Goal: Task Accomplishment & Management: Complete application form

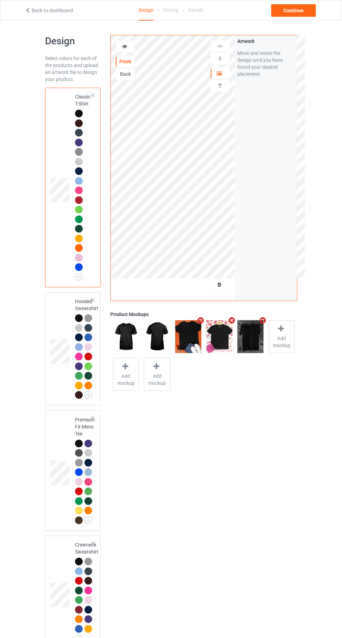
click at [127, 75] on div "Back" at bounding box center [125, 74] width 19 height 7
click at [274, 103] on label "Upload Artwork" at bounding box center [265, 103] width 57 height 12
click at [0, 0] on input "Upload Artwork" at bounding box center [0, 0] width 0 height 0
click at [80, 320] on div at bounding box center [79, 318] width 8 height 8
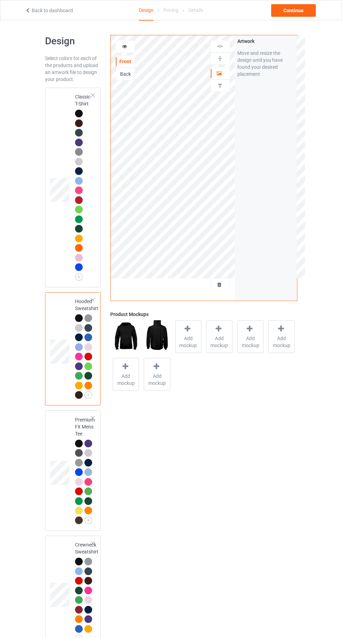
click at [126, 73] on div "Back" at bounding box center [125, 74] width 19 height 7
click at [228, 77] on div "Artwork" at bounding box center [220, 73] width 20 height 13
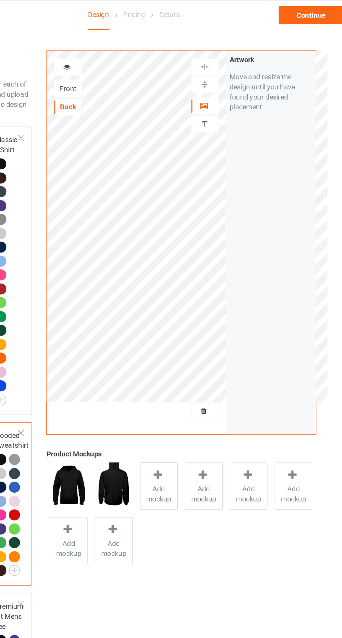
click at [220, 73] on icon at bounding box center [220, 72] width 6 height 5
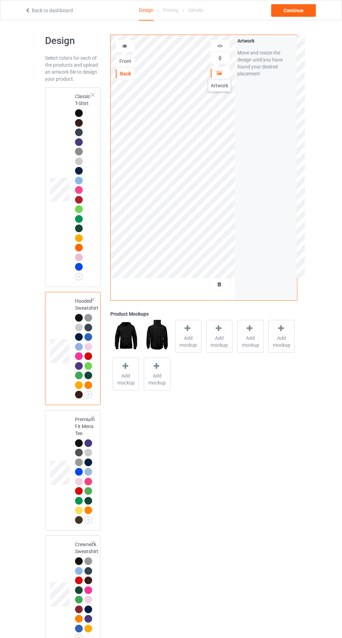
scroll to position [1, 0]
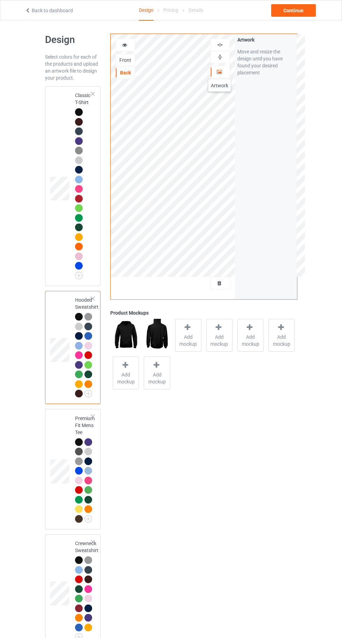
click at [83, 114] on div at bounding box center [80, 113] width 10 height 10
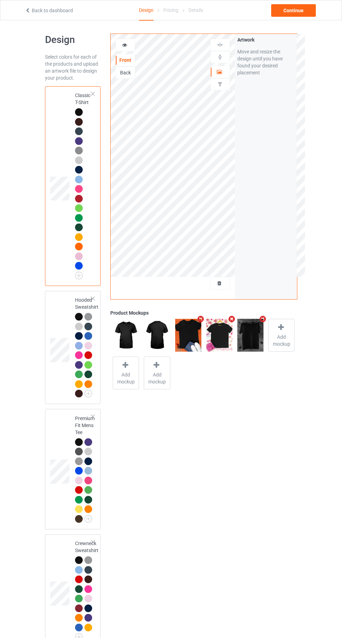
click at [123, 76] on div "Back" at bounding box center [126, 72] width 20 height 13
click at [132, 59] on div "Front" at bounding box center [125, 60] width 19 height 7
click at [122, 70] on div "Back" at bounding box center [125, 72] width 19 height 7
click at [126, 58] on div "Front" at bounding box center [125, 60] width 19 height 7
click at [309, 13] on div "Continue" at bounding box center [293, 10] width 45 height 13
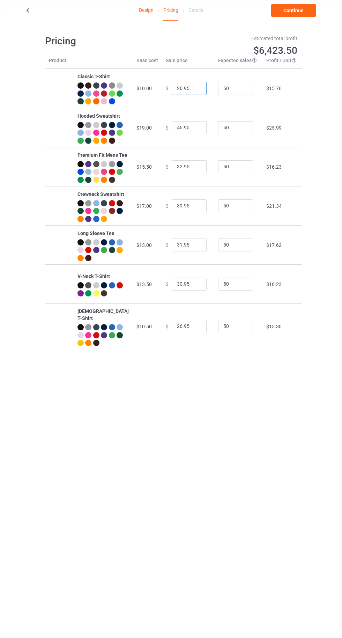
click at [173, 94] on input "26.95" at bounding box center [189, 88] width 35 height 13
type input "22.95"
click at [174, 134] on input "46.95" at bounding box center [189, 127] width 35 height 13
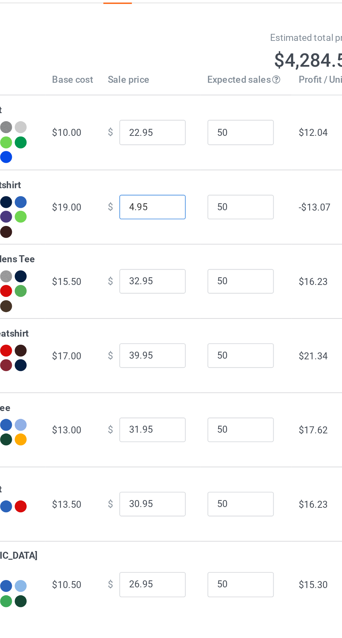
type input "40.95"
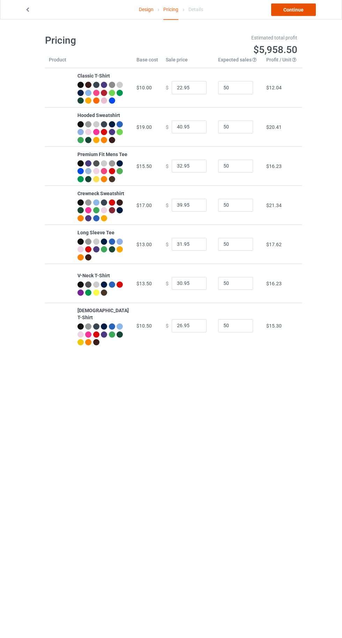
click at [302, 13] on link "Continue" at bounding box center [293, 10] width 45 height 13
